Goal: Register for event/course

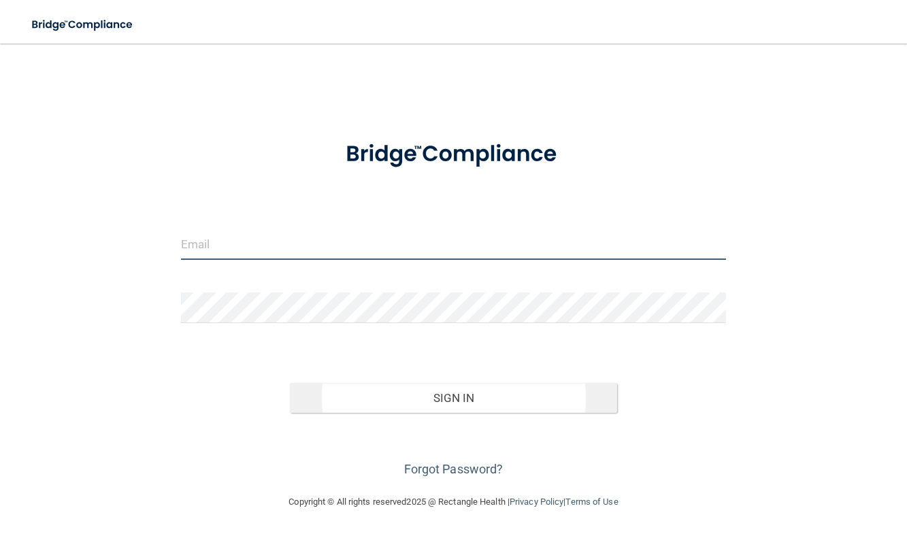
type input "[EMAIL_ADDRESS][DOMAIN_NAME]"
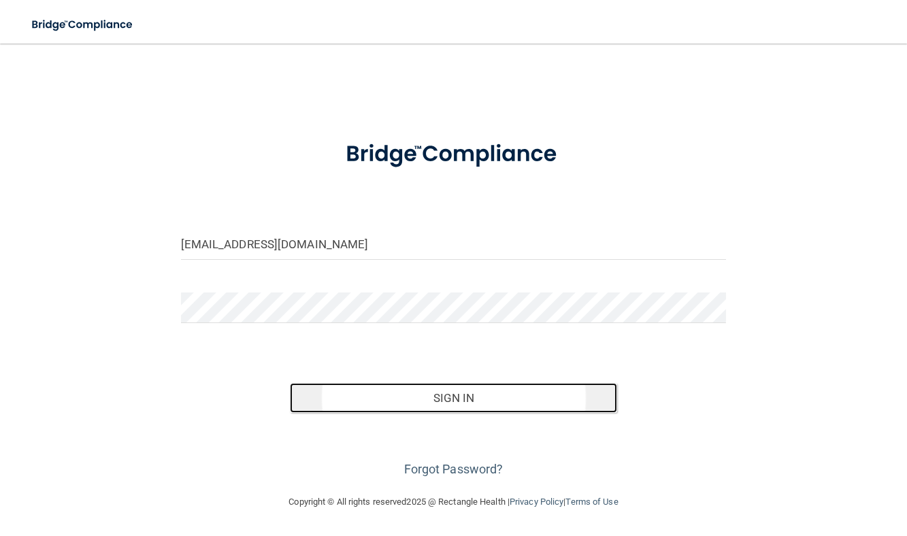
click at [580, 395] on button "Sign In" at bounding box center [453, 398] width 327 height 30
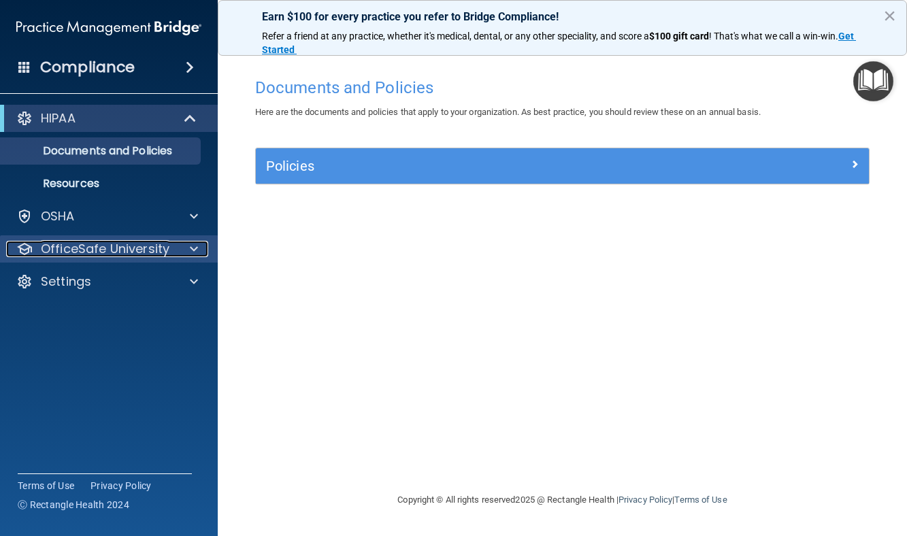
click at [115, 251] on p "OfficeSafe University" at bounding box center [105, 249] width 129 height 16
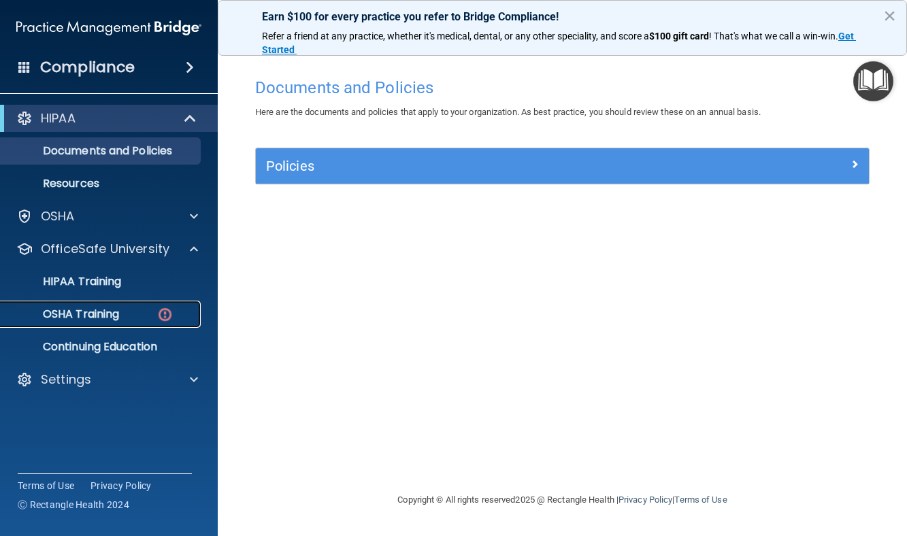
click at [84, 322] on link "OSHA Training" at bounding box center [93, 314] width 214 height 27
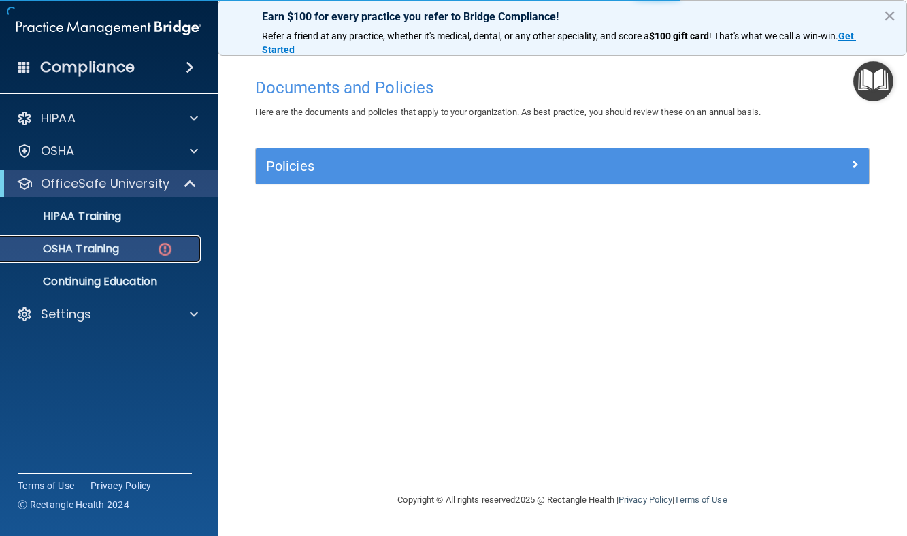
click at [110, 247] on p "OSHA Training" at bounding box center [64, 249] width 110 height 14
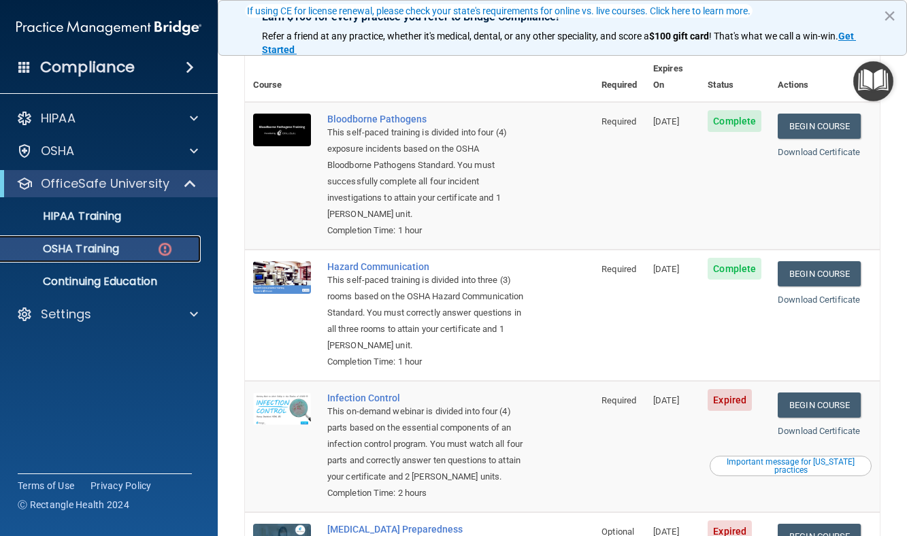
scroll to position [136, 0]
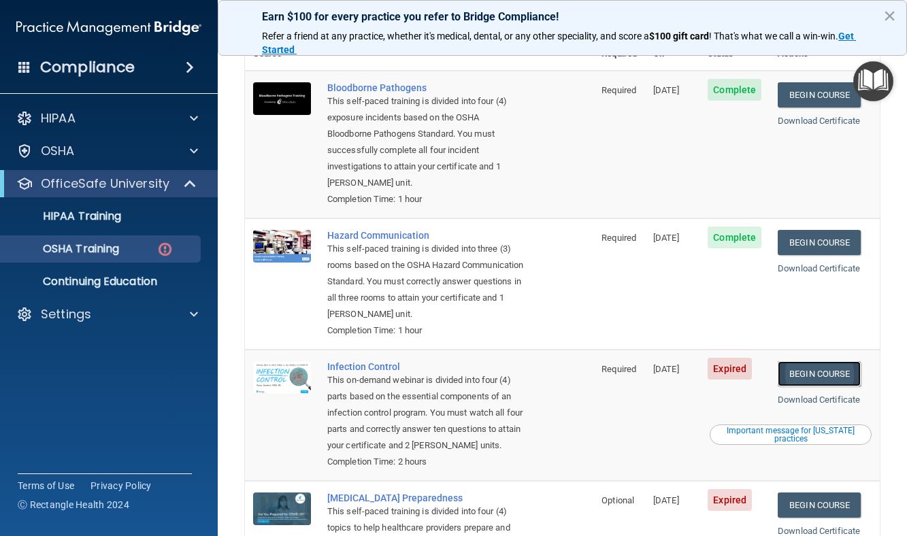
click at [827, 363] on link "Begin Course" at bounding box center [819, 373] width 83 height 25
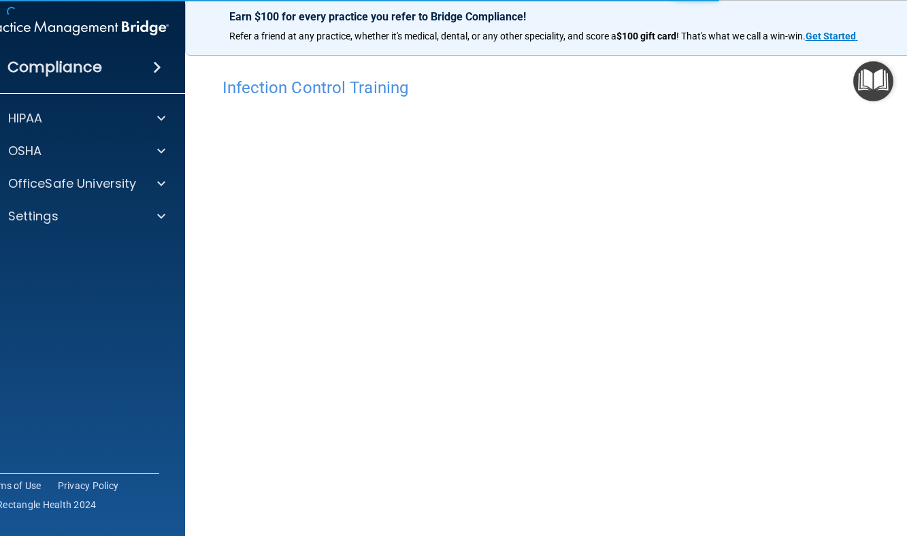
scroll to position [46, 0]
